Goal: Task Accomplishment & Management: Manage account settings

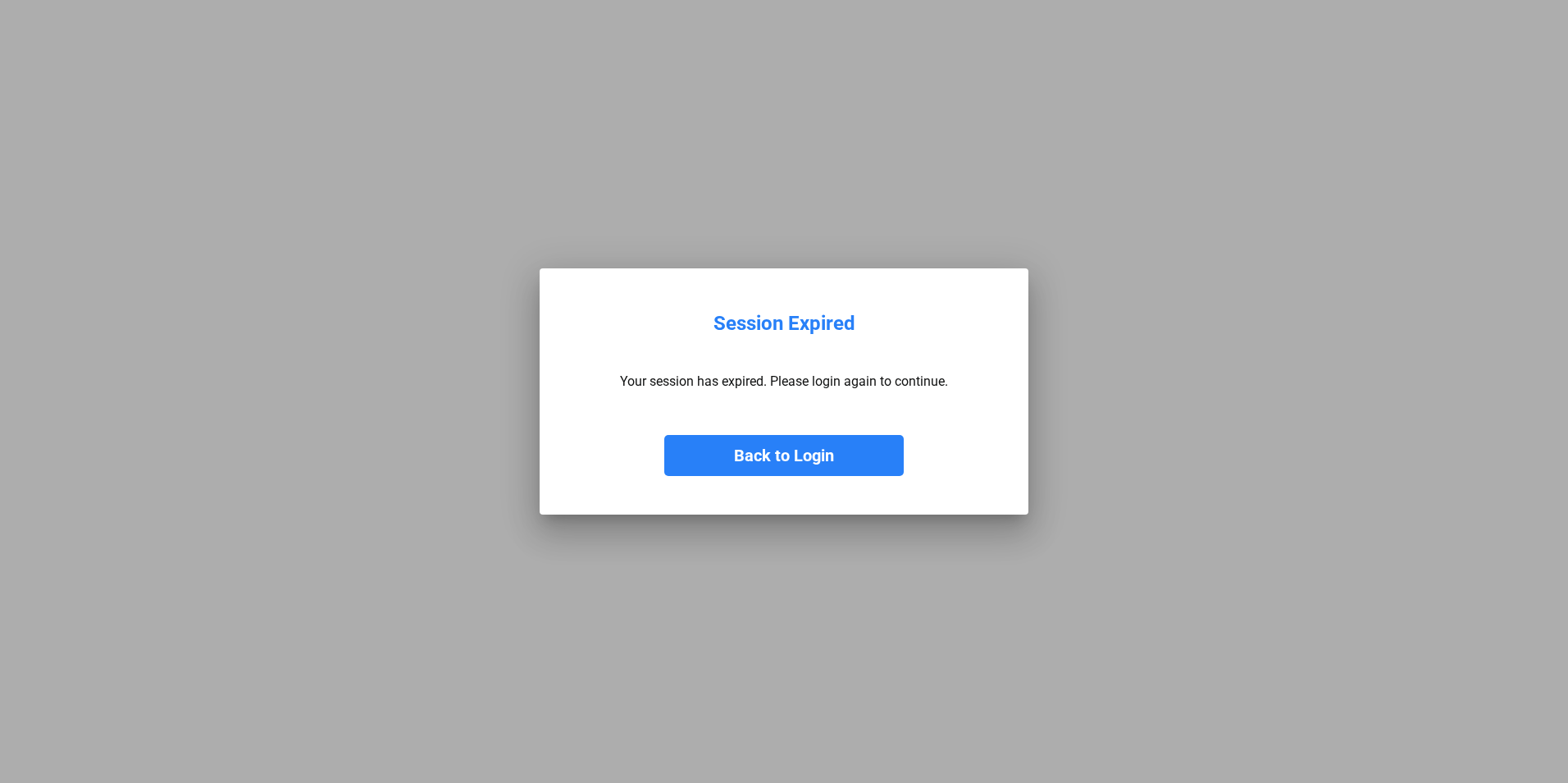
click at [772, 455] on button "Back to Login" at bounding box center [784, 456] width 240 height 41
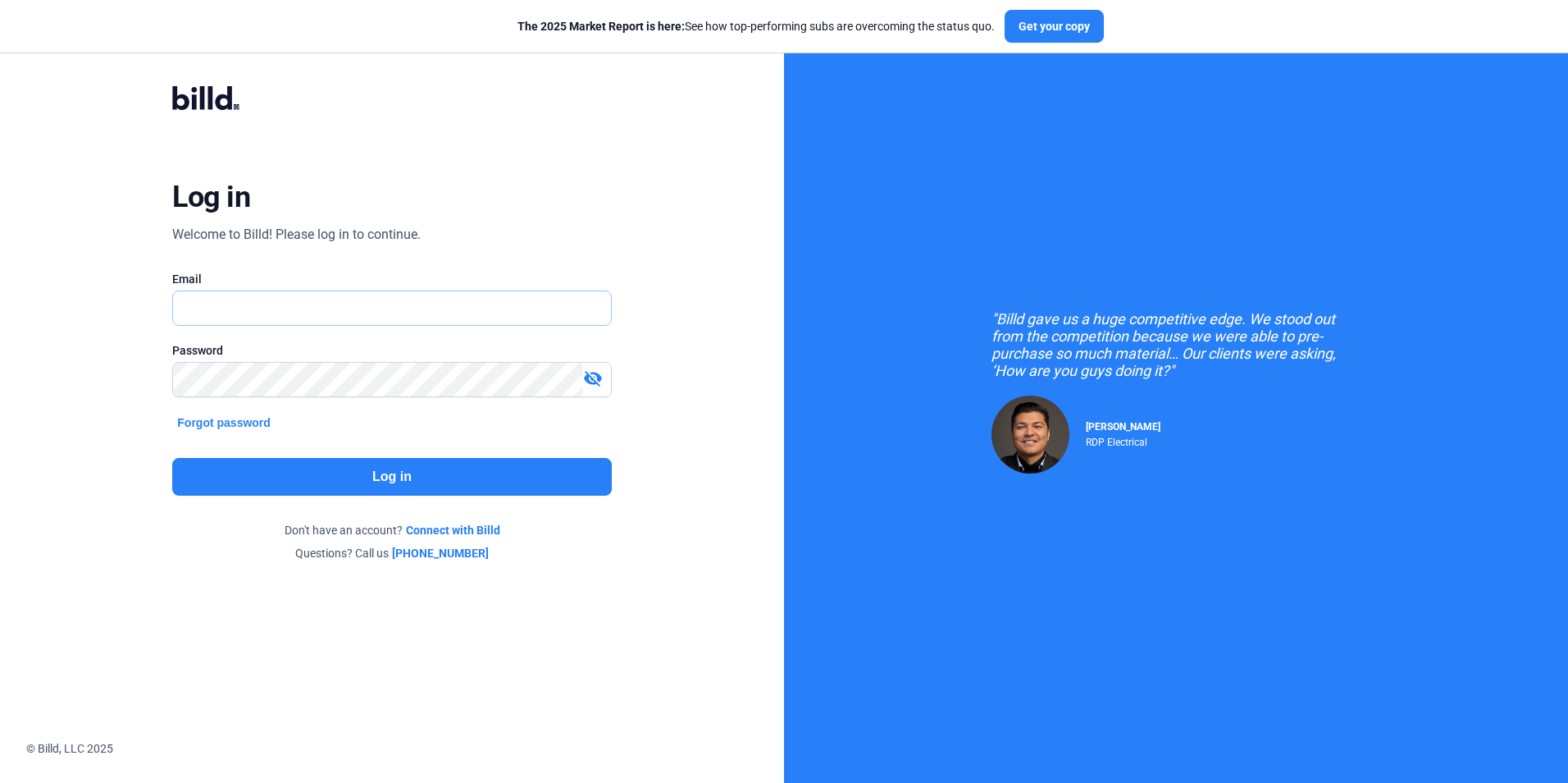
type input "[EMAIL_ADDRESS][DOMAIN_NAME]"
click at [391, 475] on button "Log in" at bounding box center [391, 476] width 439 height 38
